Goal: Task Accomplishment & Management: Manage account settings

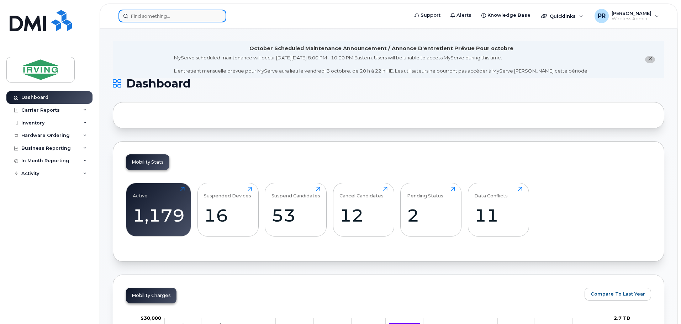
click at [169, 15] on input at bounding box center [172, 16] width 108 height 13
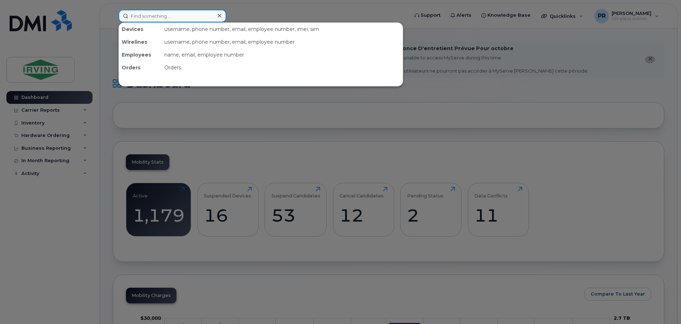
paste input "[PHONE_NUMBER]"
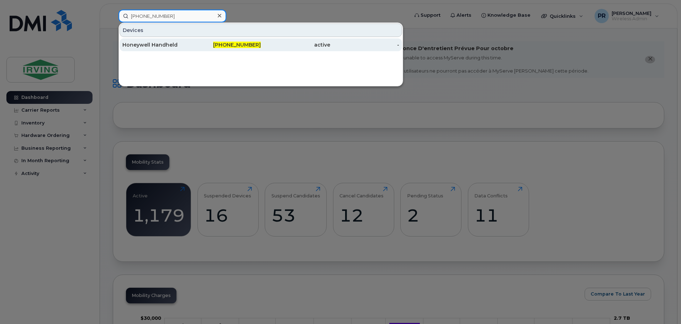
type input "[PHONE_NUMBER]"
click at [170, 44] on div "Honeywell Handheld" at bounding box center [156, 44] width 69 height 7
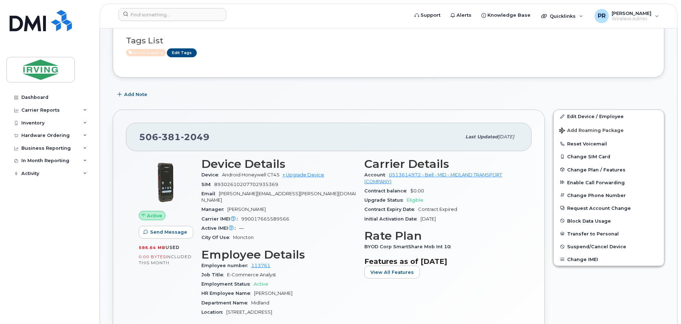
scroll to position [107, 0]
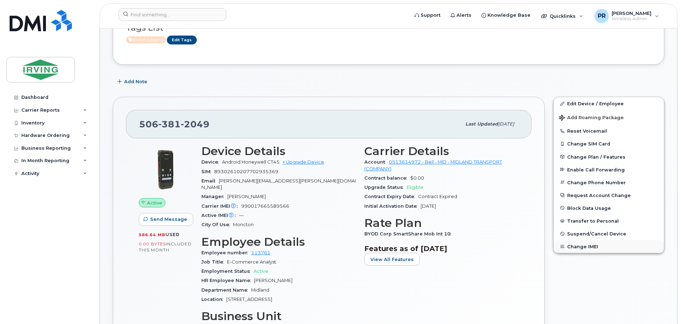
click at [586, 248] on button "Change IMEI" at bounding box center [608, 246] width 110 height 13
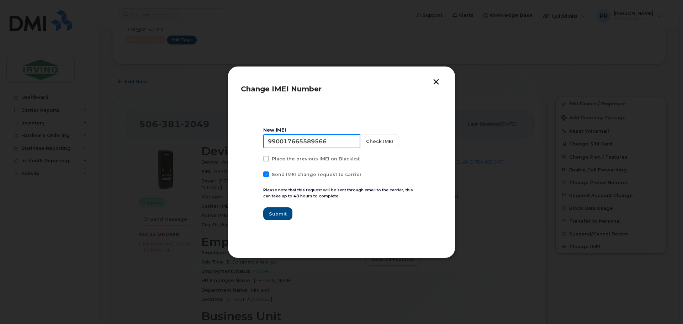
drag, startPoint x: 330, startPoint y: 138, endPoint x: 209, endPoint y: 139, distance: 120.9
click at [209, 139] on div "Change IMEI Number New IMEI 990017665589566 Check IMEI Place the previous IMEI …" at bounding box center [341, 162] width 683 height 324
paste input "637209"
type input "990017665637209"
click at [373, 142] on button "Check IMEI" at bounding box center [378, 141] width 39 height 14
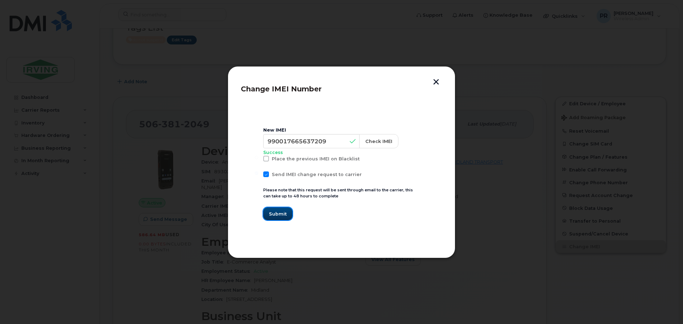
click at [278, 213] on span "Submit" at bounding box center [278, 213] width 18 height 7
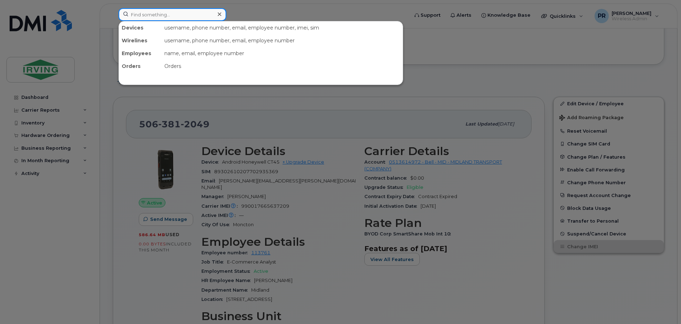
click at [164, 17] on input at bounding box center [172, 14] width 108 height 13
paste input "506-862-8054"
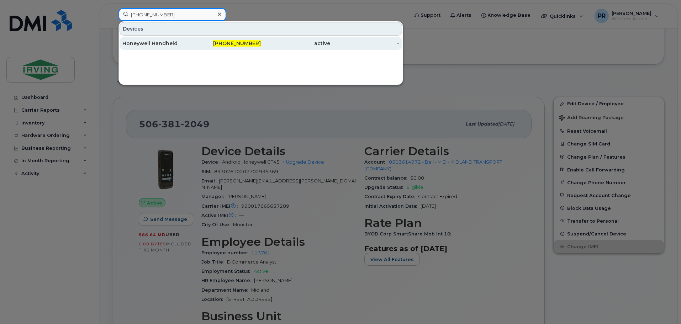
type input "506-862-8054"
click at [169, 43] on div "Honeywell Handheld" at bounding box center [156, 43] width 69 height 7
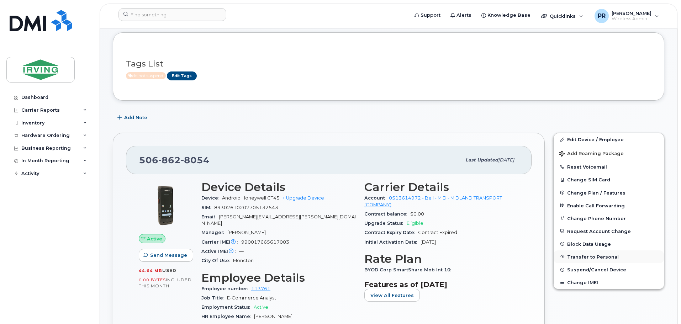
scroll to position [71, 0]
click at [580, 283] on button "Change IMEI" at bounding box center [608, 282] width 110 height 13
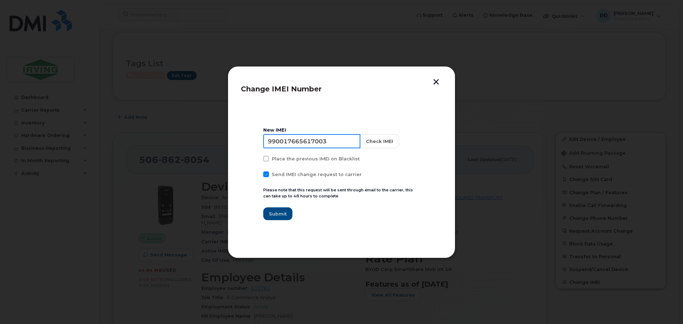
drag, startPoint x: 308, startPoint y: 141, endPoint x: 213, endPoint y: 138, distance: 94.6
click at [213, 138] on div "Change IMEI Number New IMEI 990017665617003 Check IMEI Place the previous IMEI …" at bounding box center [341, 162] width 683 height 324
paste input "40922"
type input "990017665640922"
click at [372, 140] on button "Check IMEI" at bounding box center [378, 141] width 39 height 14
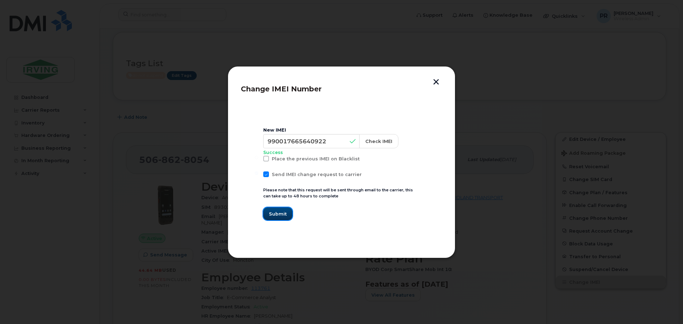
click at [280, 215] on span "Submit" at bounding box center [278, 213] width 18 height 7
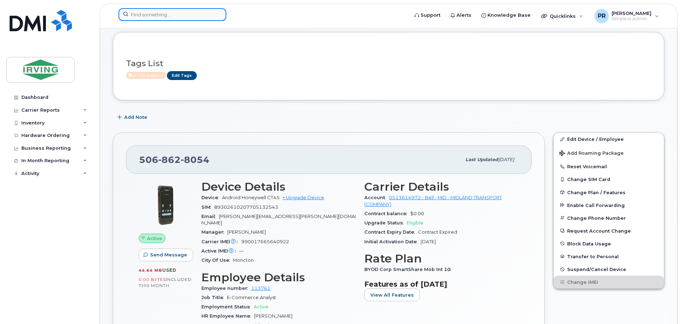
click at [164, 16] on input at bounding box center [172, 14] width 108 height 13
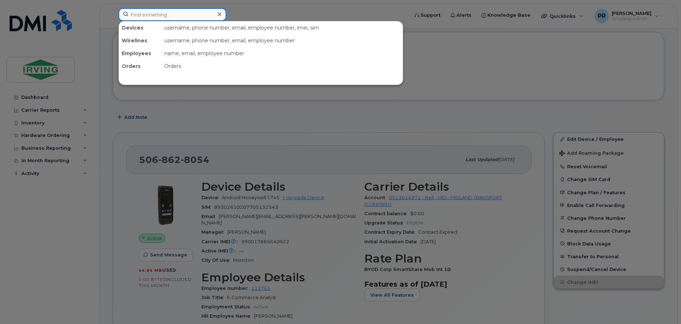
paste input "506-875-6785"
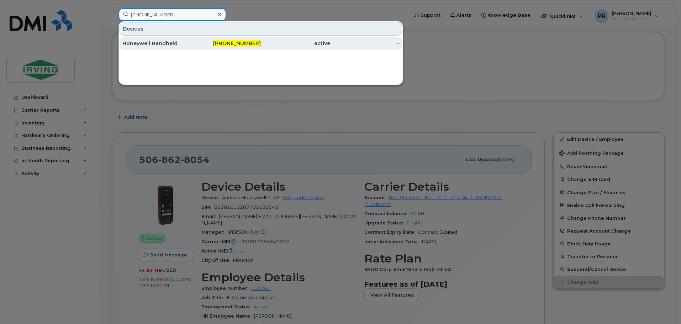
type input "506-875-6785"
click at [170, 44] on div "Honeywell Handheld" at bounding box center [156, 43] width 69 height 7
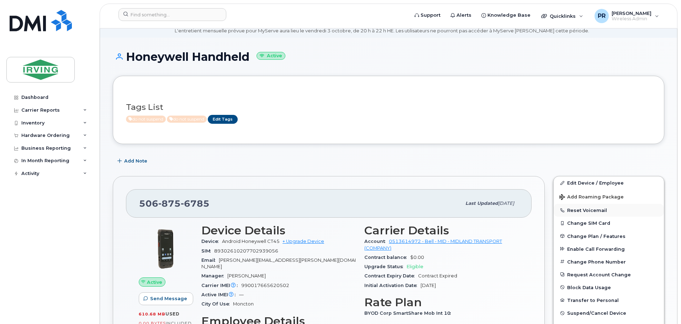
scroll to position [36, 0]
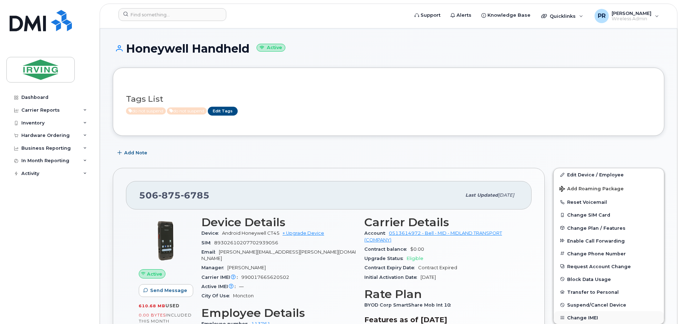
click at [593, 315] on button "Change IMEI" at bounding box center [608, 317] width 110 height 13
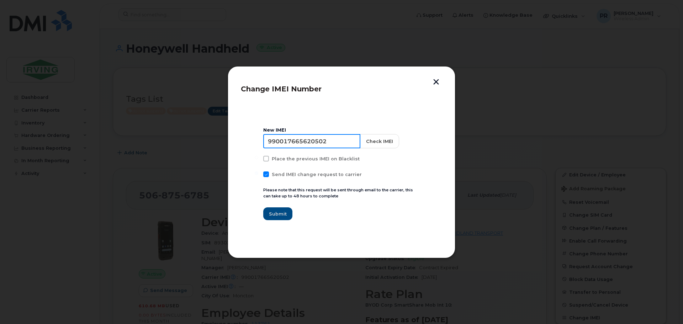
drag, startPoint x: 336, startPoint y: 141, endPoint x: 217, endPoint y: 145, distance: 119.5
click at [217, 145] on div "Change IMEI Number New IMEI 990017665620502 Check IMEI Place the previous IMEI …" at bounding box center [341, 162] width 683 height 324
paste input "5628"
type input "990017665656282"
click at [374, 139] on button "Check IMEI" at bounding box center [378, 141] width 39 height 14
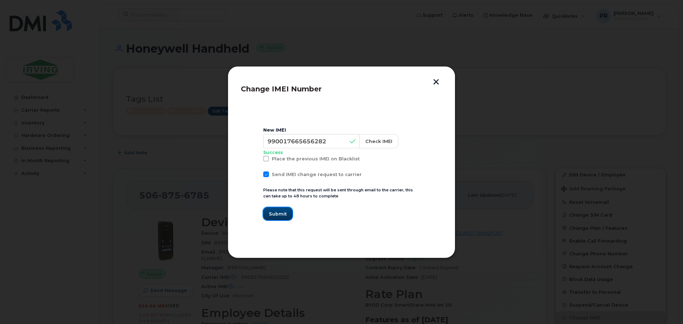
click at [277, 212] on span "Submit" at bounding box center [278, 213] width 18 height 7
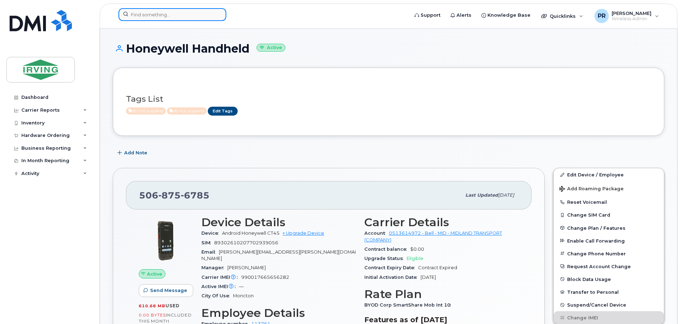
click at [173, 16] on input at bounding box center [172, 14] width 108 height 13
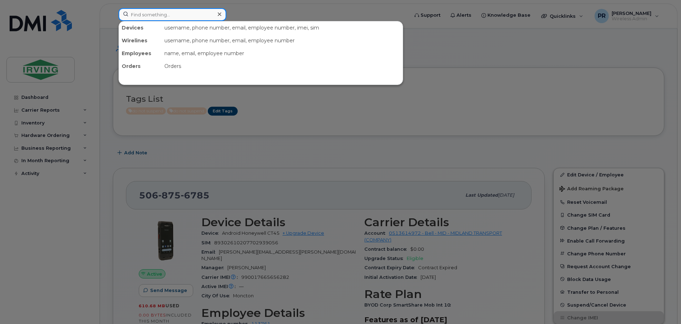
paste input "506-874-8922"
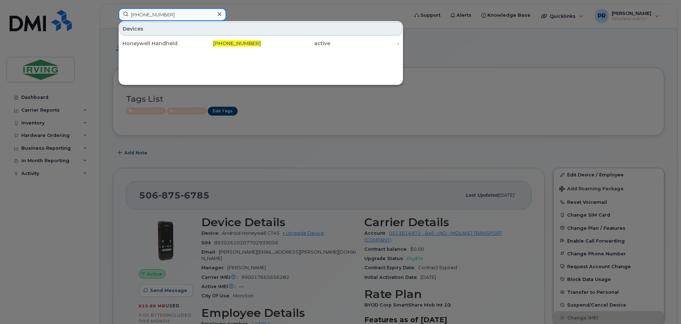
type input "506-874-8922"
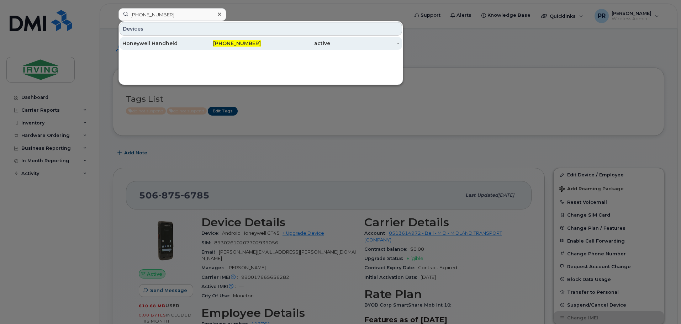
drag, startPoint x: 177, startPoint y: 38, endPoint x: 177, endPoint y: 42, distance: 4.6
click at [177, 42] on div "Honeywell Handheld" at bounding box center [156, 43] width 69 height 7
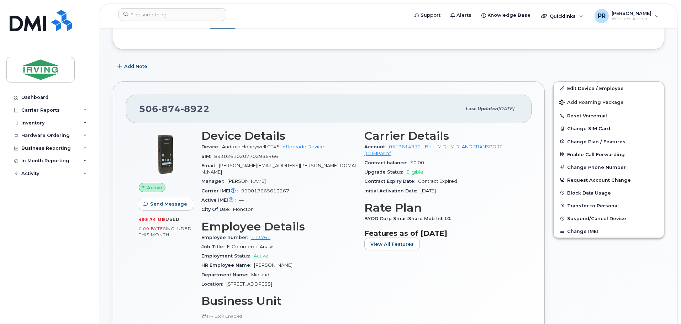
scroll to position [142, 0]
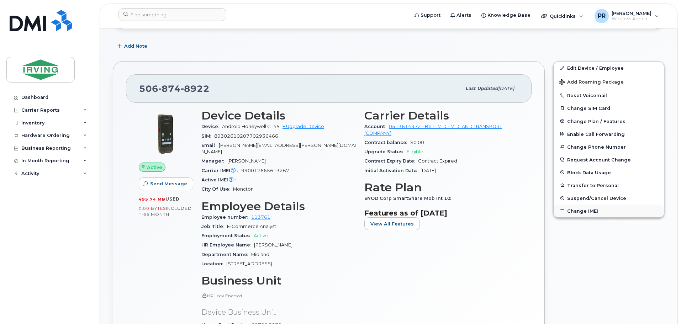
click at [576, 212] on button "Change IMEI" at bounding box center [608, 210] width 110 height 13
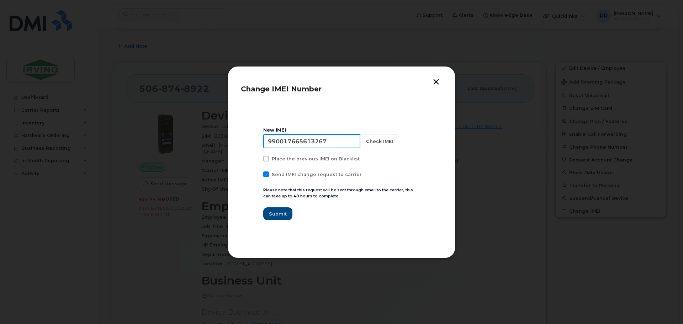
drag, startPoint x: 329, startPoint y: 136, endPoint x: 178, endPoint y: 141, distance: 150.5
click at [178, 141] on div "Change IMEI Number New IMEI 990017665613267 Check IMEI Place the previous IMEI …" at bounding box center [341, 162] width 683 height 324
paste input "41086"
type input "990017665641086"
click at [383, 139] on button "Check IMEI" at bounding box center [378, 141] width 39 height 14
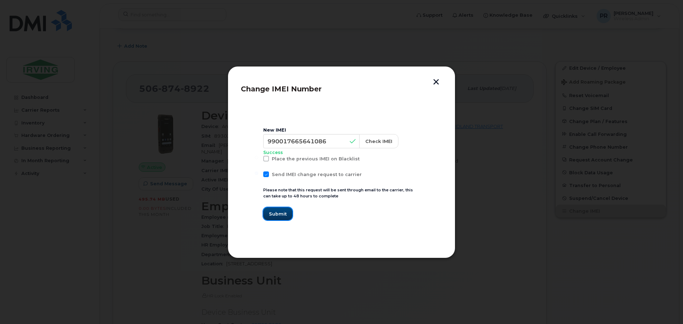
click at [274, 214] on span "Submit" at bounding box center [278, 213] width 18 height 7
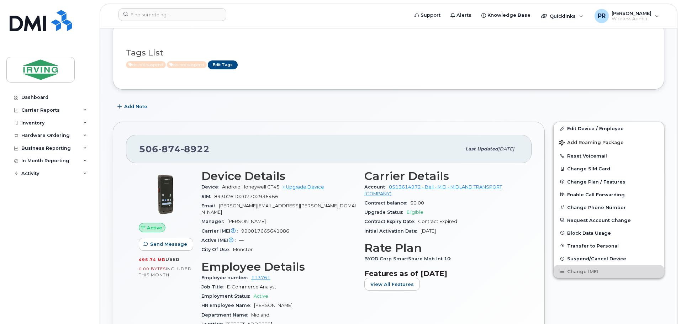
scroll to position [203, 0]
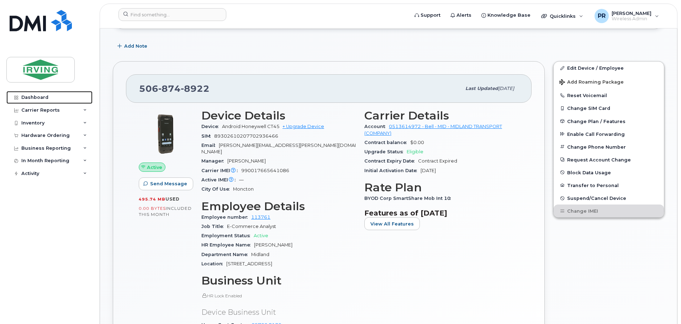
drag, startPoint x: 36, startPoint y: 95, endPoint x: 110, endPoint y: 99, distance: 74.1
click at [36, 95] on div "Dashboard" at bounding box center [34, 98] width 27 height 6
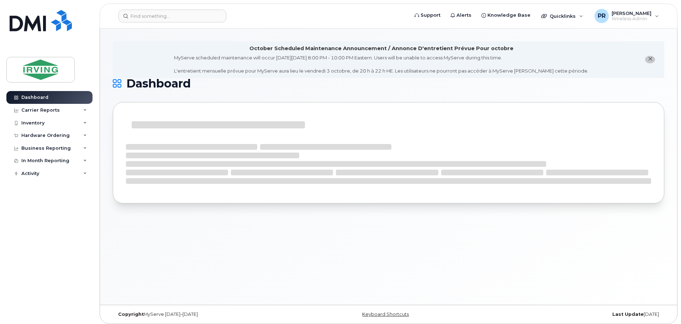
click at [650, 60] on icon "close notification" at bounding box center [649, 59] width 5 height 5
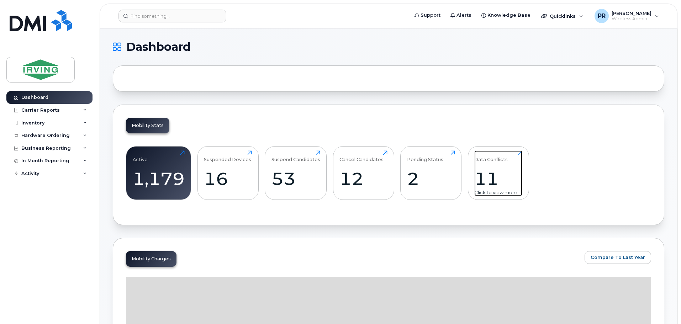
click at [494, 167] on div "Data Conflicts 11 Click to view more" at bounding box center [498, 173] width 48 height 46
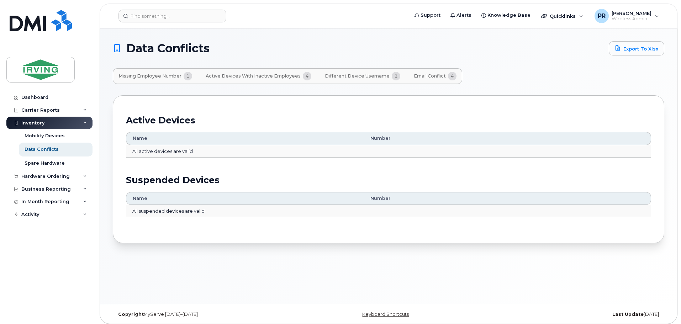
click at [429, 75] on span "Email Conflict" at bounding box center [430, 76] width 32 height 6
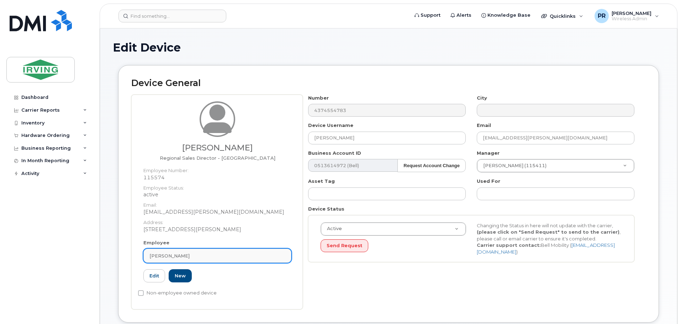
click at [185, 252] on div "David Wiznuik" at bounding box center [217, 255] width 136 height 7
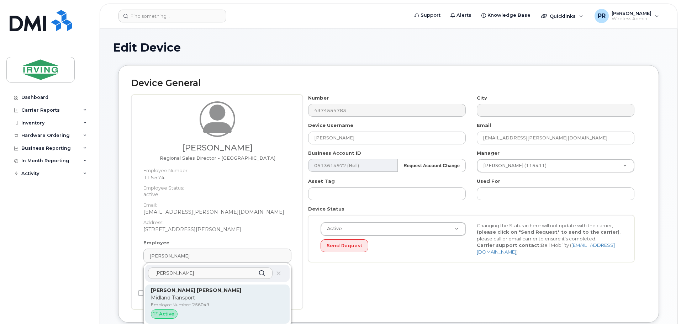
type input "shano george"
click at [182, 294] on div "Eapen Shano George Midland Transport Employee Number: 256049 Active" at bounding box center [217, 304] width 133 height 35
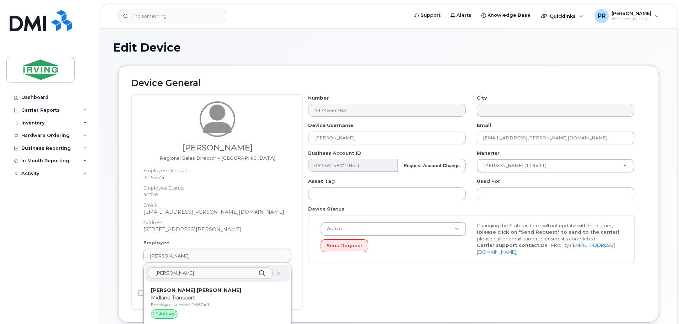
type input "256049"
type input "Eapen Shano George"
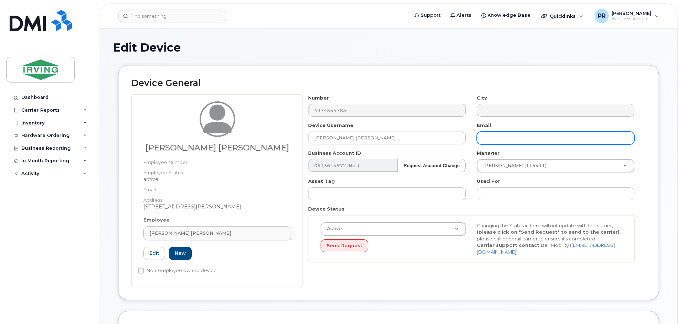
click at [503, 138] on input "text" at bounding box center [555, 138] width 158 height 13
type input "shanogeorge.eapen@midlandtransport.com"
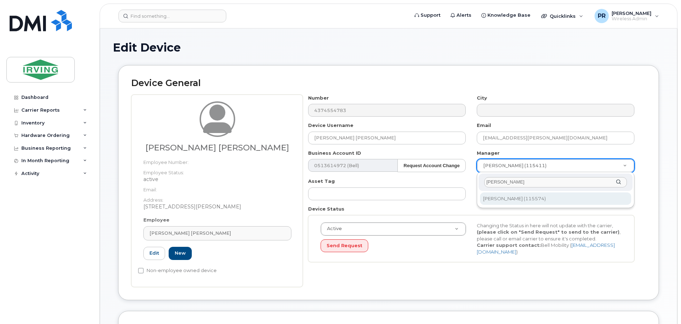
type input "david wiz"
type input "1455796"
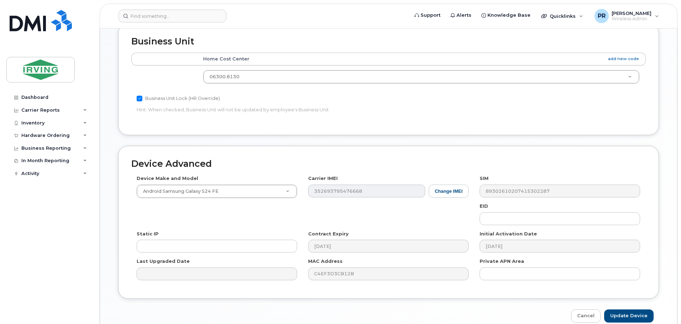
scroll to position [321, 0]
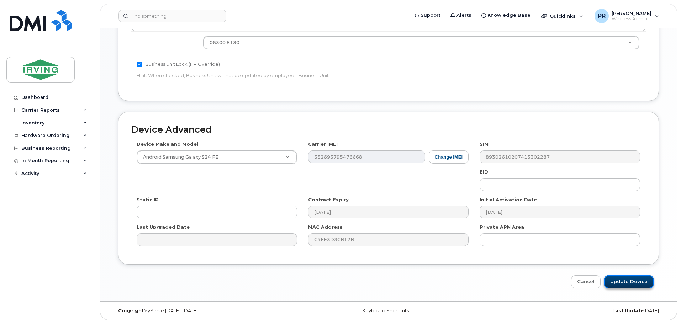
click at [637, 284] on input "Update Device" at bounding box center [628, 281] width 49 height 13
type input "Saving..."
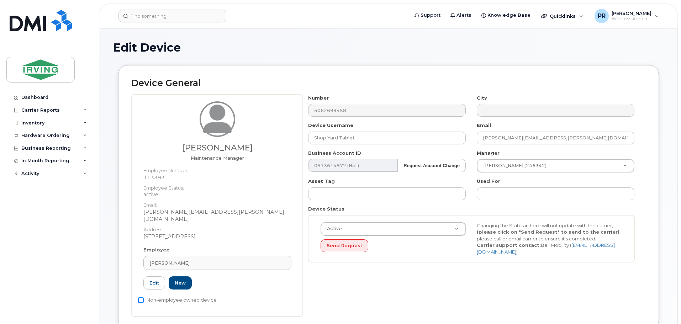
click at [139, 297] on input "Non-employee owned device" at bounding box center [141, 300] width 6 height 6
checkbox input "true"
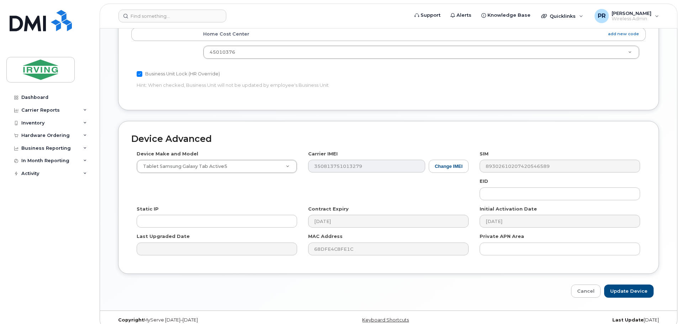
scroll to position [344, 0]
click at [628, 283] on input "Update Device" at bounding box center [628, 288] width 49 height 13
type input "Saving..."
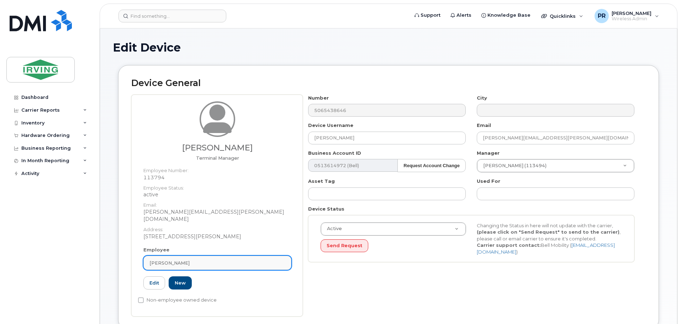
click at [182, 260] on span "[PERSON_NAME]" at bounding box center [169, 263] width 40 height 7
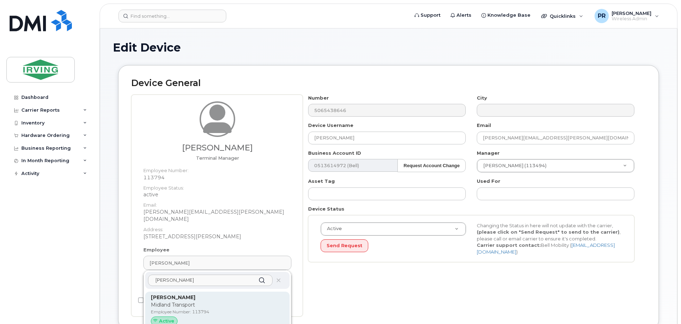
type input "frederick chia"
click at [178, 301] on p "Midland Transport" at bounding box center [217, 304] width 133 height 7
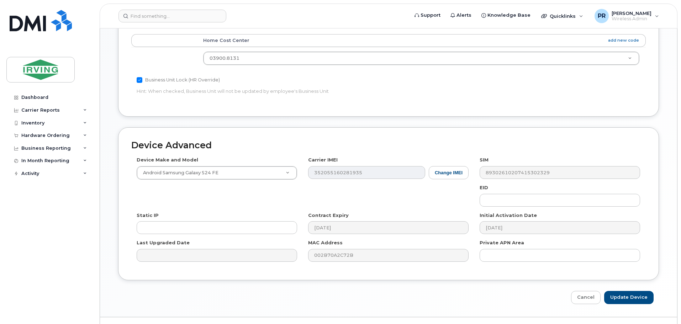
scroll to position [329, 0]
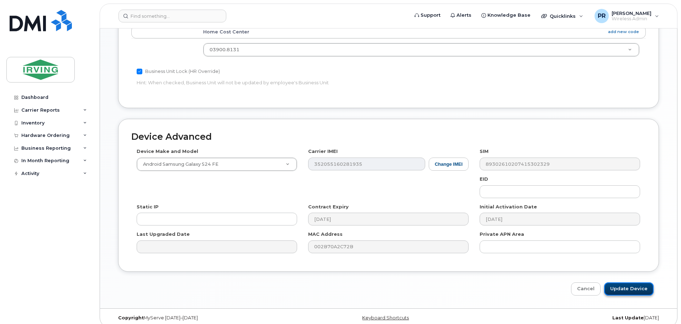
click at [626, 282] on input "Update Device" at bounding box center [628, 288] width 49 height 13
type input "Saving..."
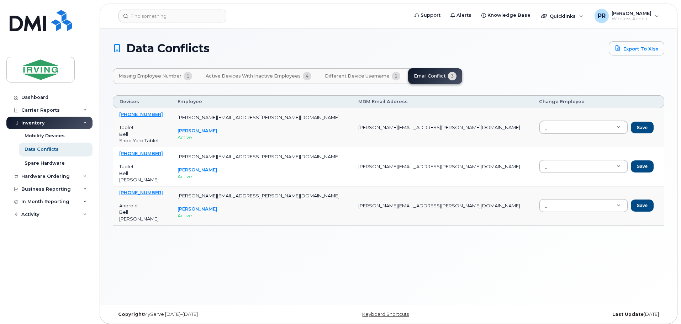
click at [359, 75] on span "Different Device Username" at bounding box center [357, 76] width 65 height 6
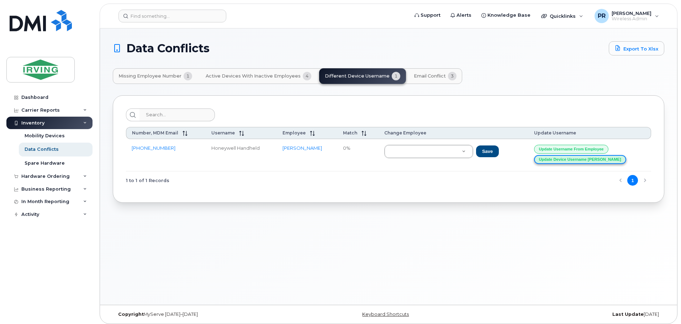
click at [573, 159] on button "Update Device Username [PERSON_NAME]" at bounding box center [580, 159] width 92 height 9
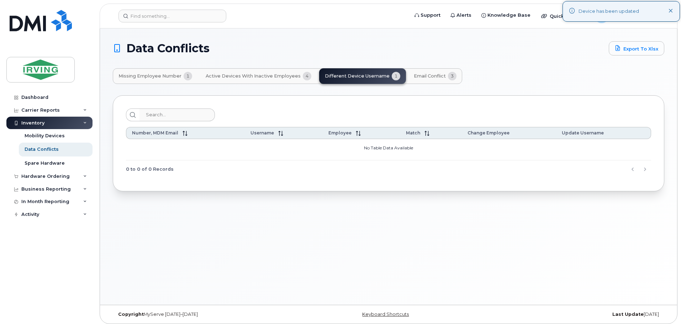
click at [142, 77] on span "Missing Employee Number" at bounding box center [149, 76] width 63 height 6
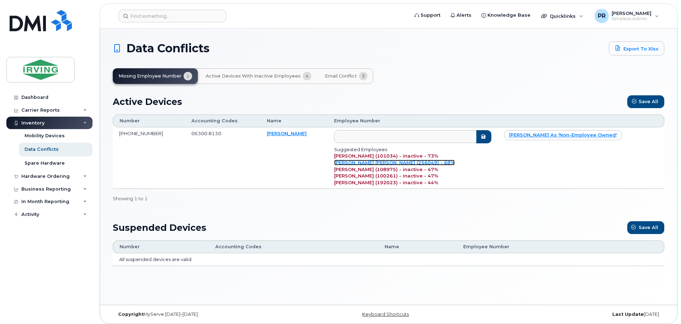
click at [382, 163] on link "Eapen Shano George (256049) - 68%" at bounding box center [394, 163] width 121 height 6
type input "256049"
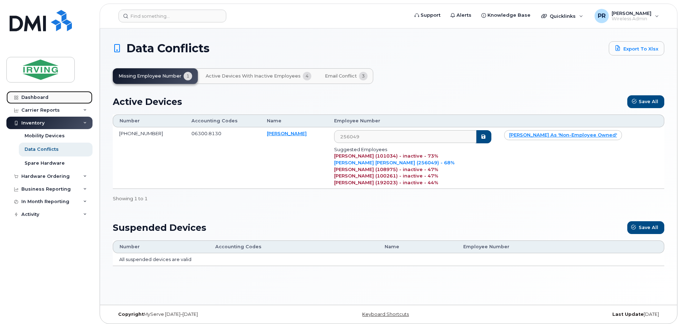
click at [27, 98] on div "Dashboard" at bounding box center [34, 98] width 27 height 6
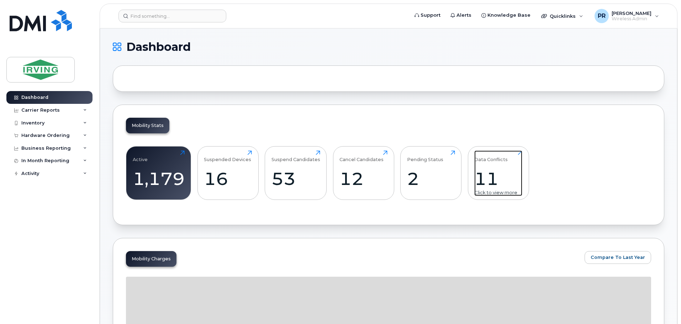
click at [488, 182] on div "11" at bounding box center [498, 178] width 48 height 21
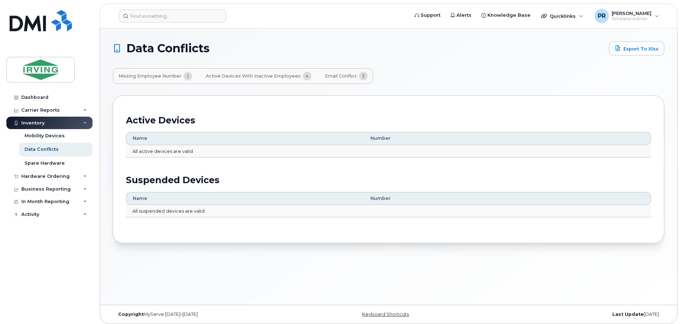
click at [335, 76] on span "Email Conflict" at bounding box center [341, 76] width 32 height 6
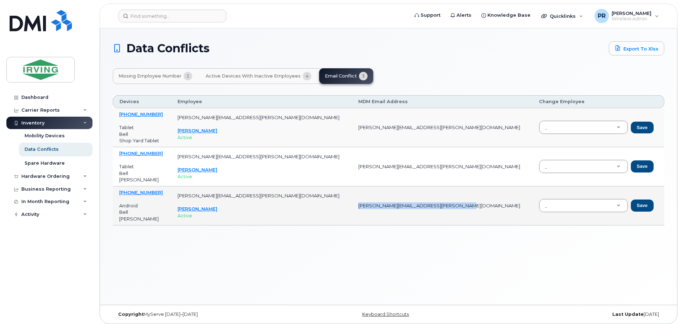
drag, startPoint x: 443, startPoint y: 206, endPoint x: 338, endPoint y: 209, distance: 104.6
click at [352, 209] on td "[PERSON_NAME][EMAIL_ADDRESS][PERSON_NAME][DOMAIN_NAME]" at bounding box center [442, 205] width 181 height 39
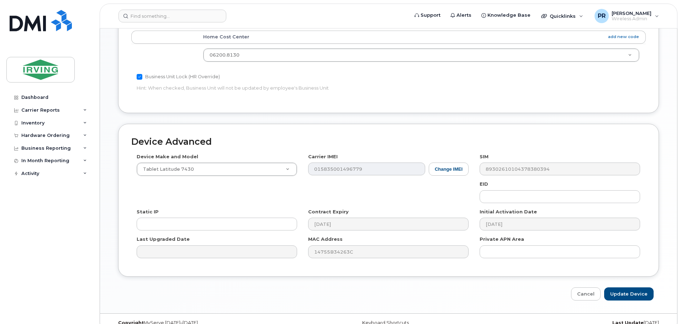
scroll to position [344, 0]
